Goal: Find specific page/section: Find specific page/section

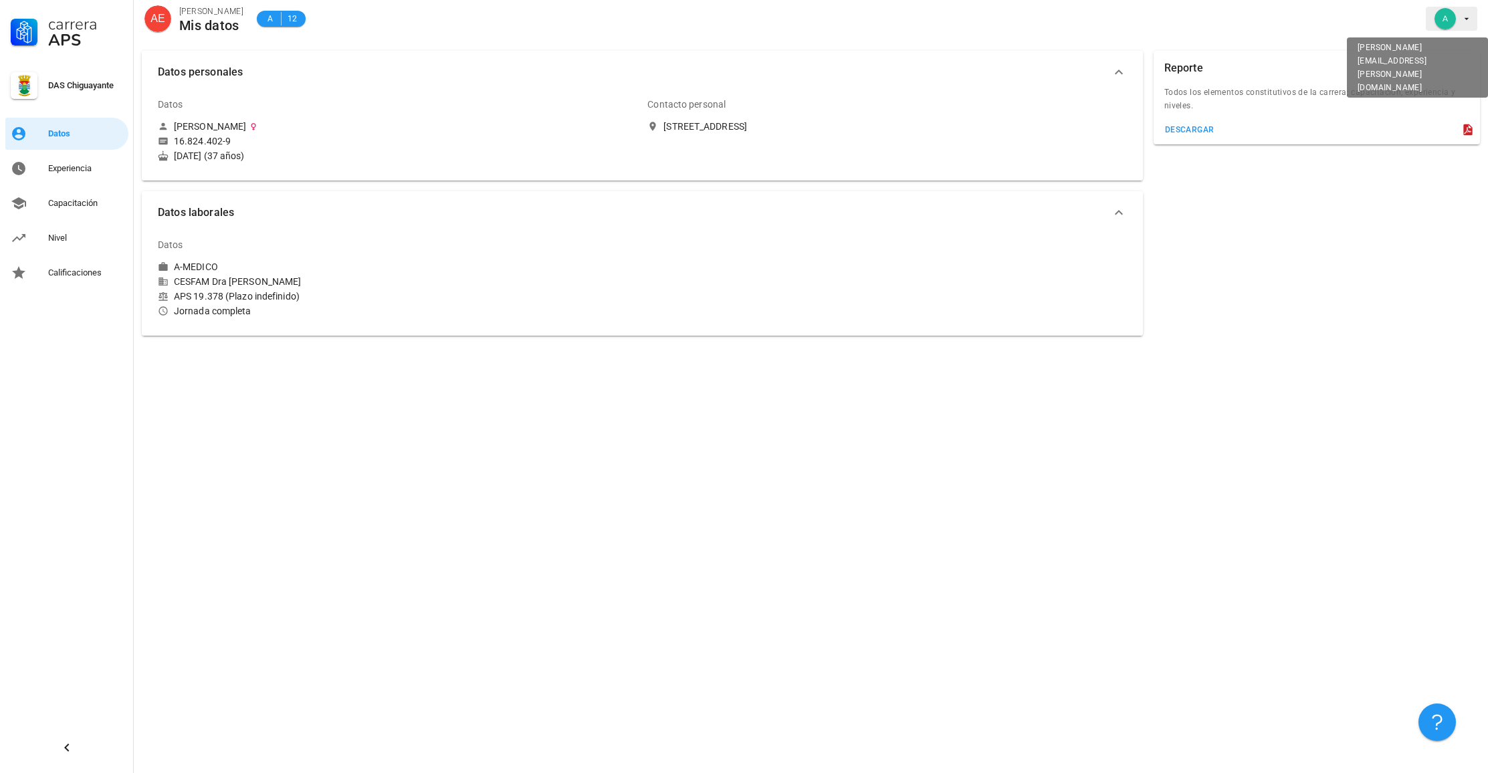
click at [1472, 19] on icon "button" at bounding box center [1467, 18] width 11 height 11
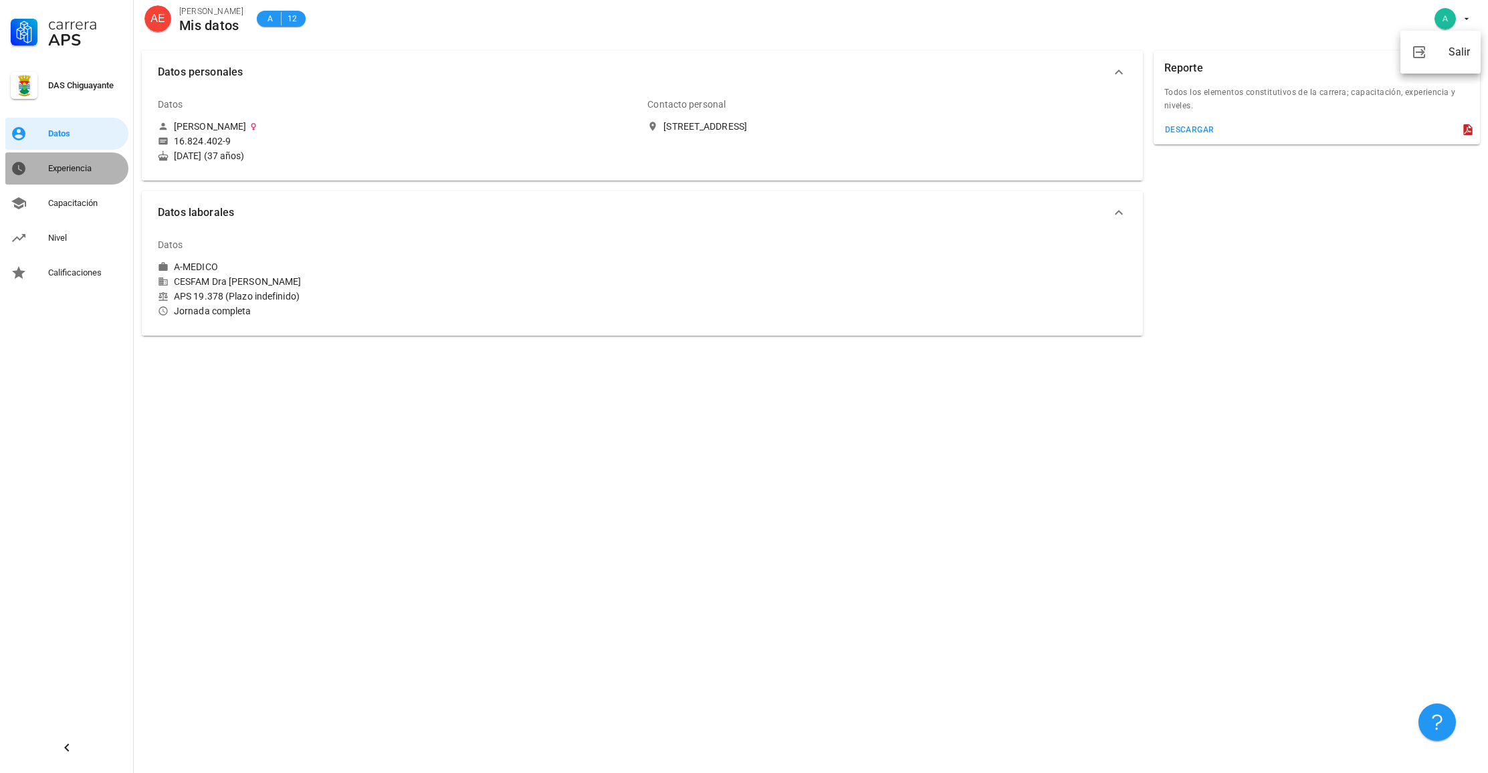
click at [68, 164] on div "Experiencia" at bounding box center [85, 168] width 75 height 11
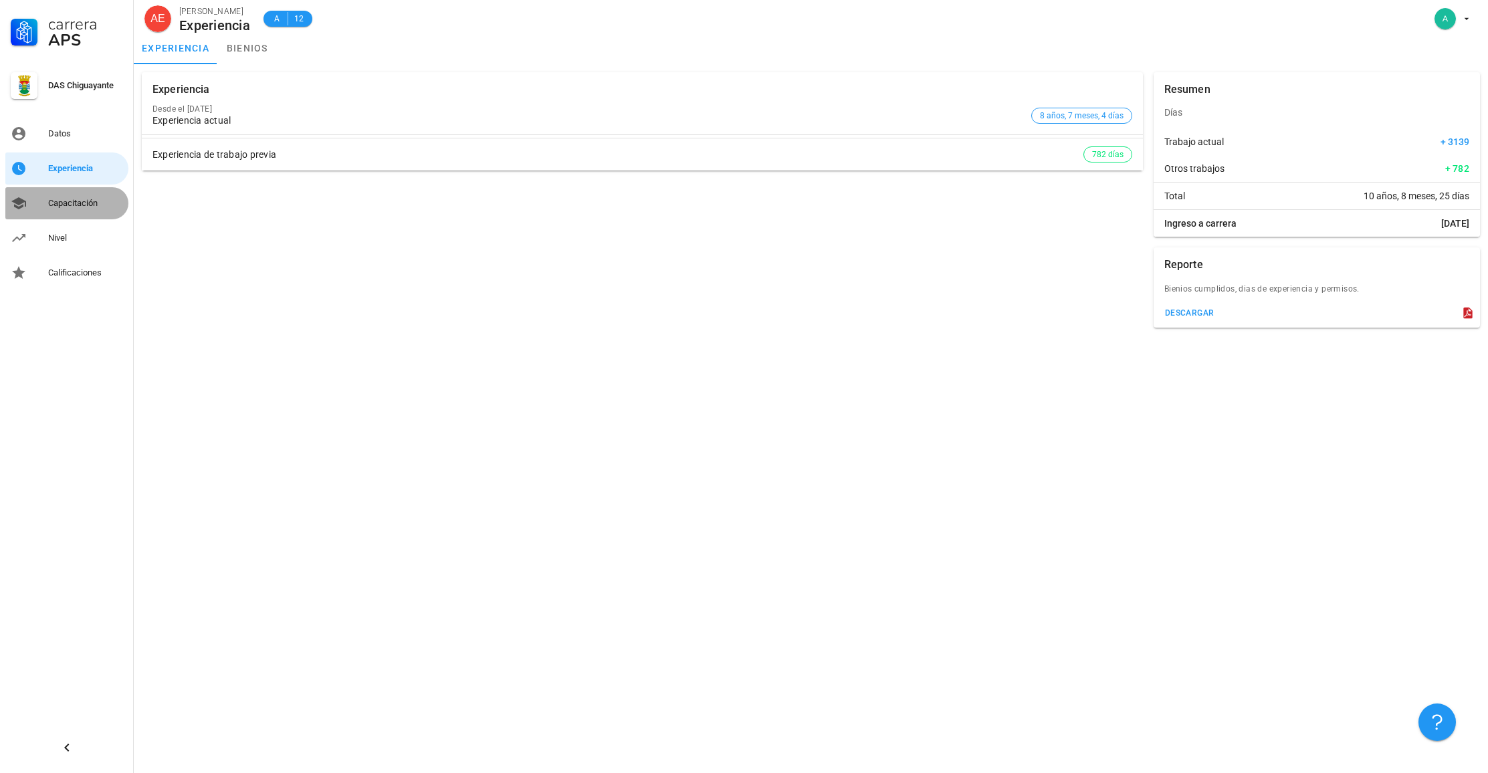
click at [83, 194] on div "Capacitación" at bounding box center [85, 203] width 75 height 21
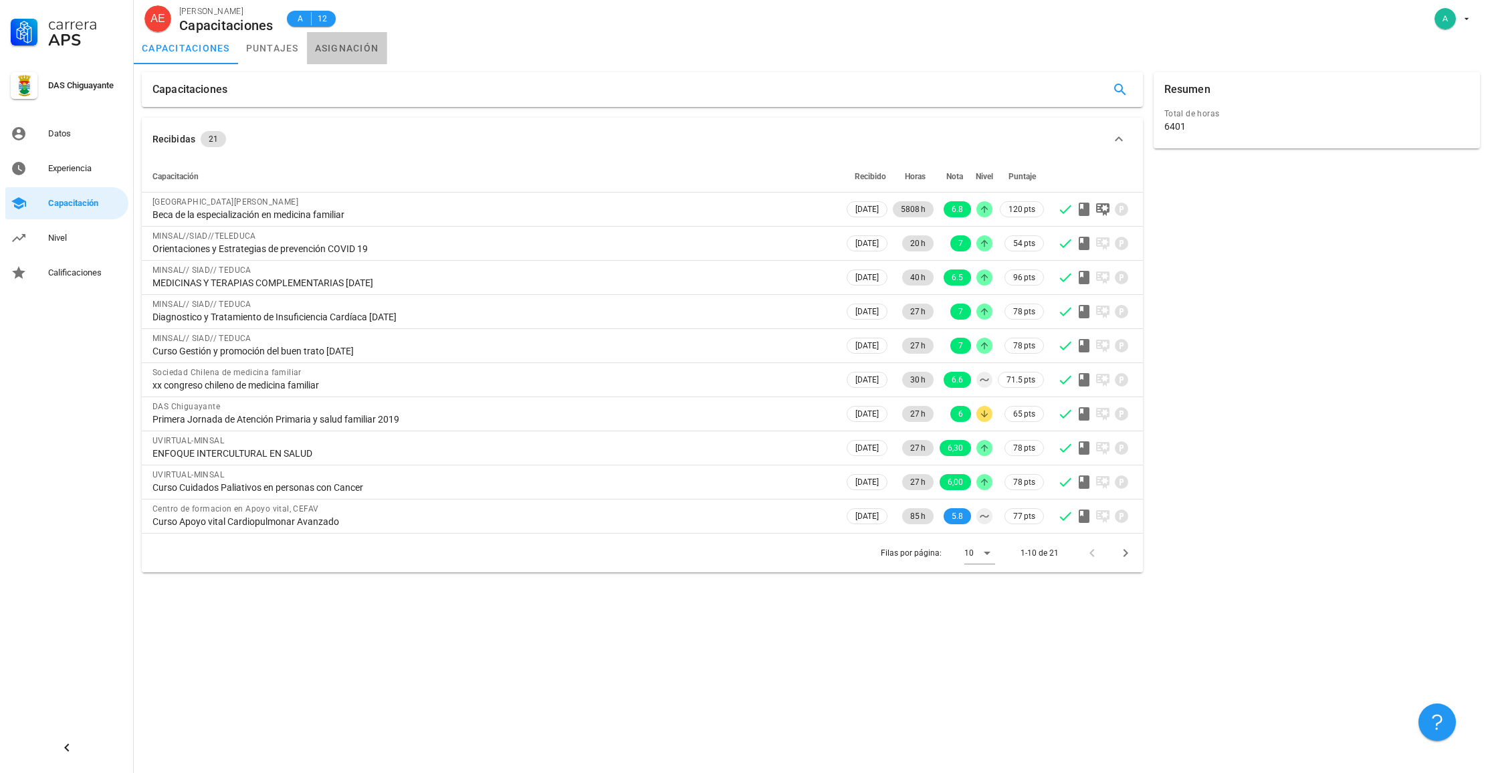
click at [345, 49] on link "asignación" at bounding box center [347, 48] width 80 height 32
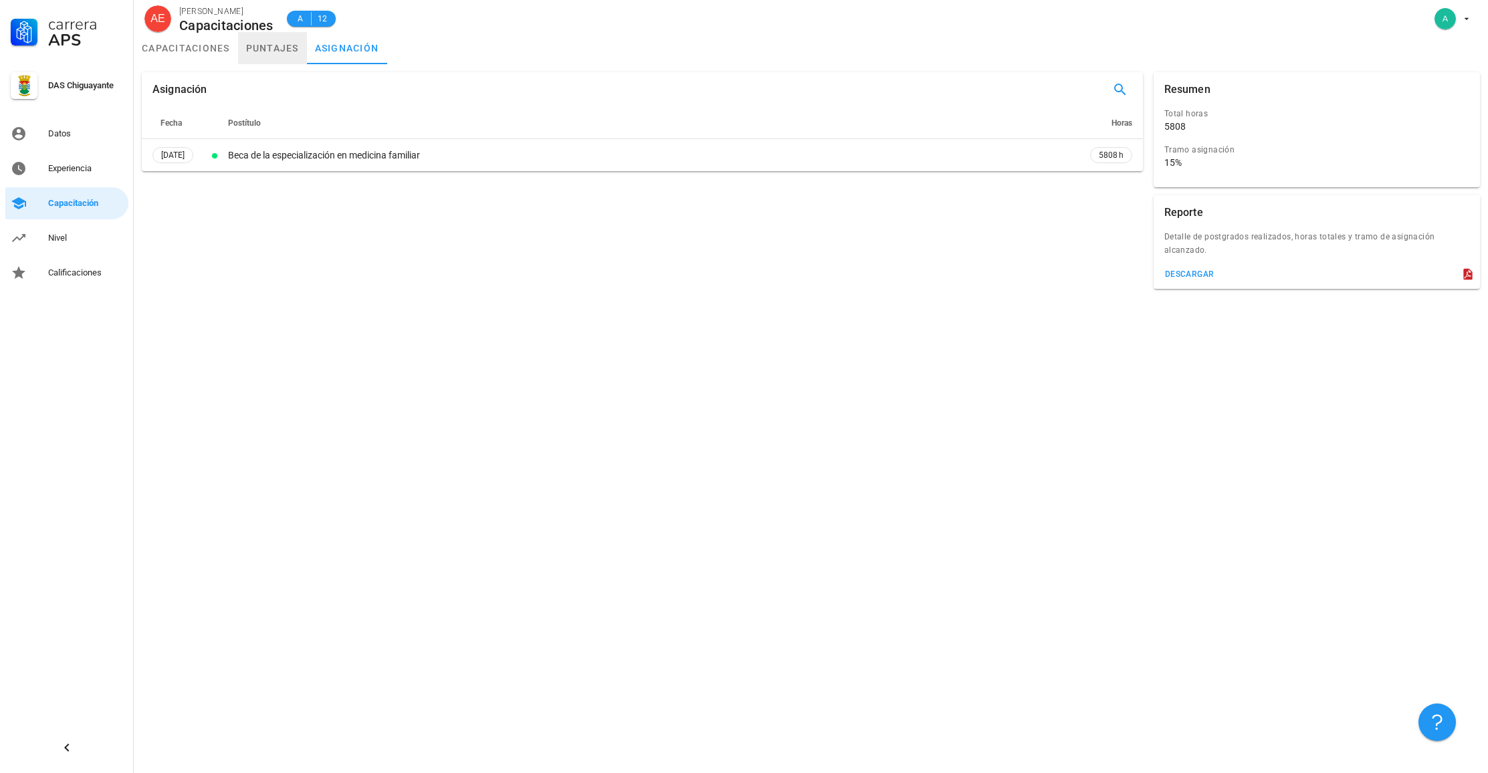
click at [273, 47] on link "puntajes" at bounding box center [272, 48] width 69 height 32
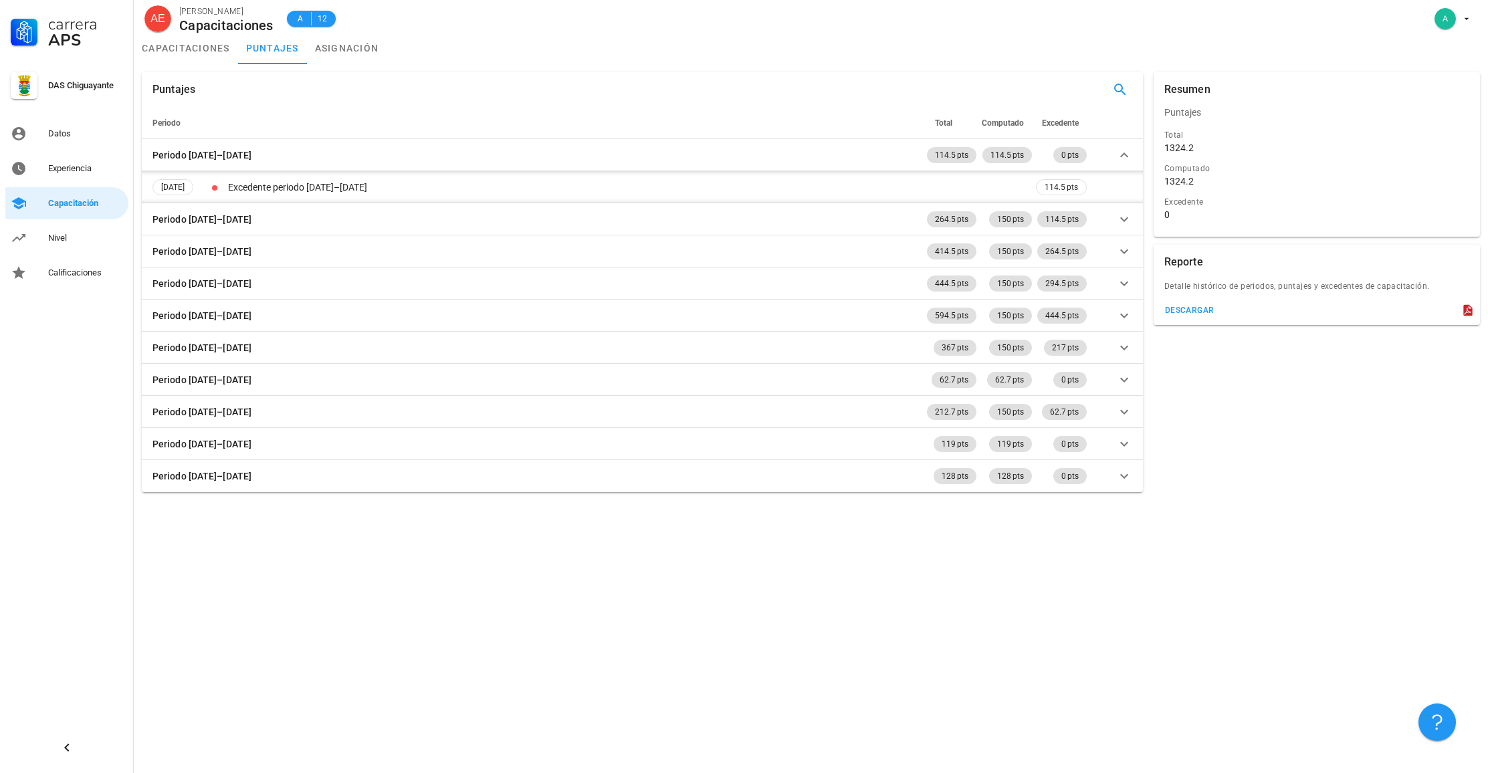
click at [83, 86] on div "DAS Chiguayante" at bounding box center [85, 85] width 75 height 11
click at [24, 87] on div at bounding box center [24, 85] width 27 height 27
